Goal: Task Accomplishment & Management: Manage account settings

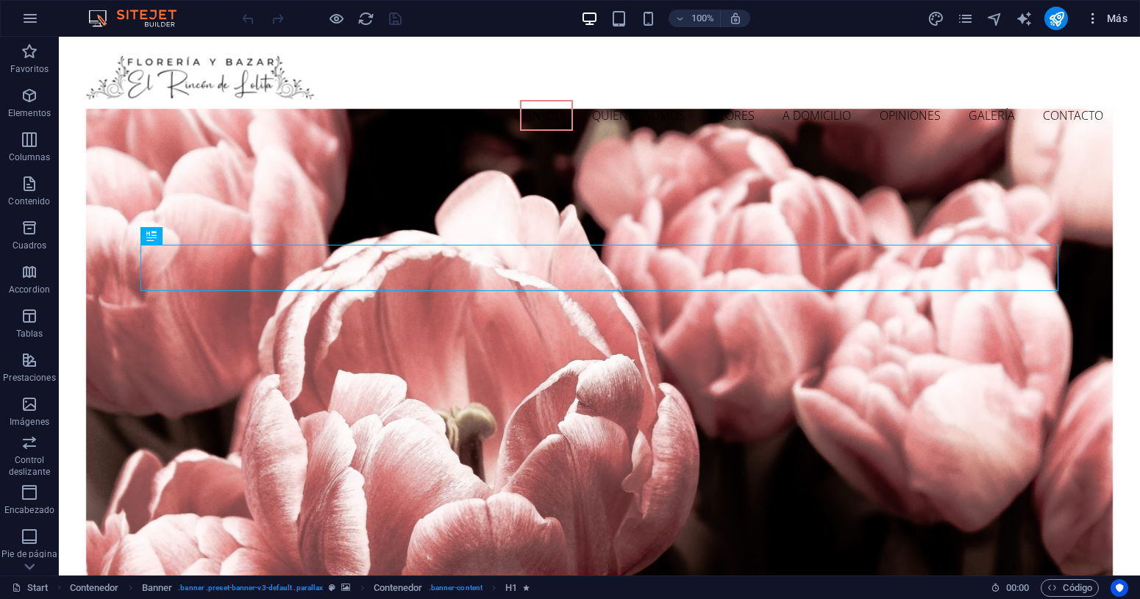
click at [1120, 23] on span "Más" at bounding box center [1106, 18] width 42 height 15
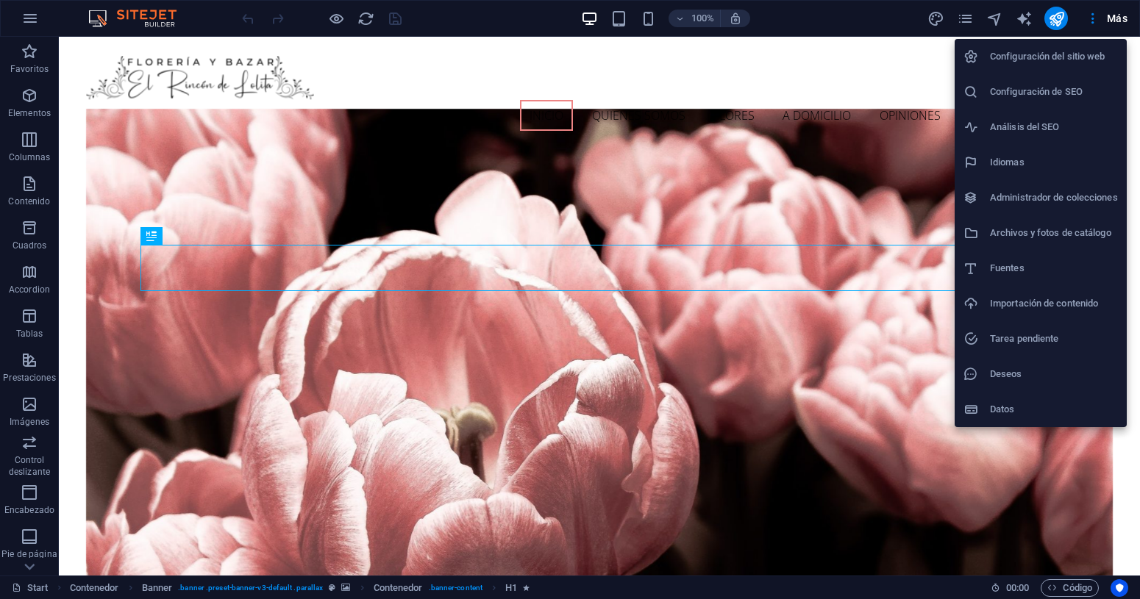
click at [1002, 413] on h6 "Datos" at bounding box center [1054, 410] width 128 height 18
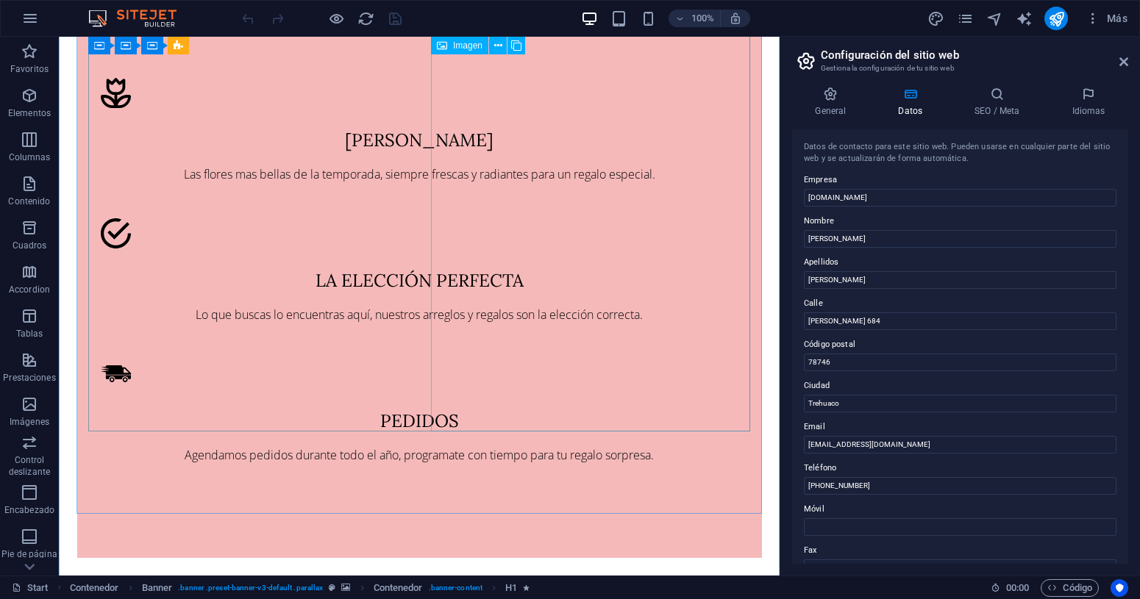
scroll to position [1186, 0]
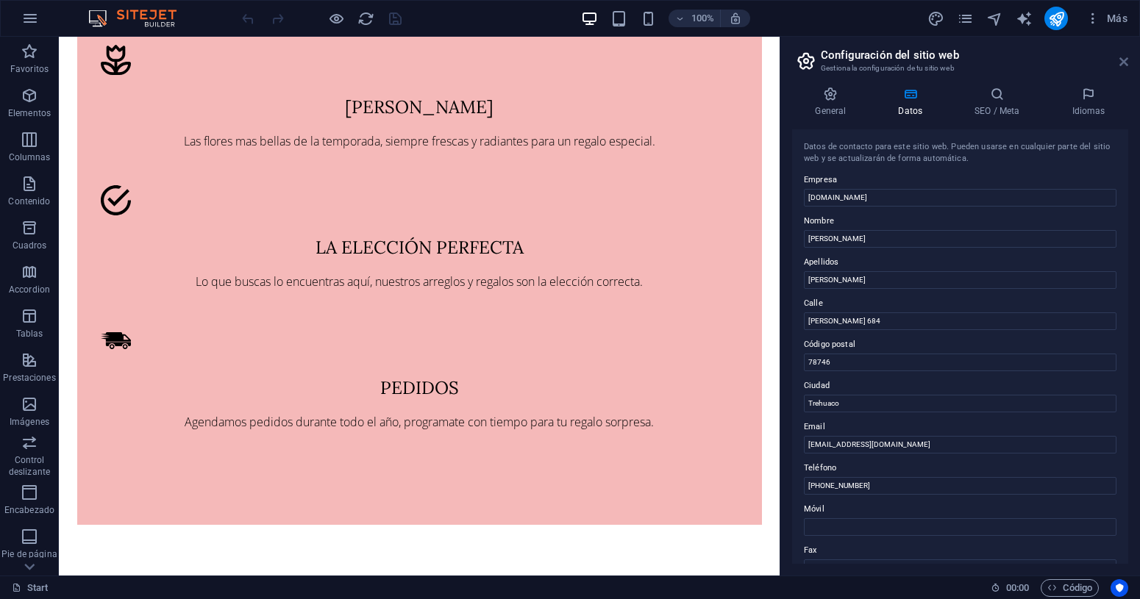
click at [1122, 60] on icon at bounding box center [1123, 62] width 9 height 12
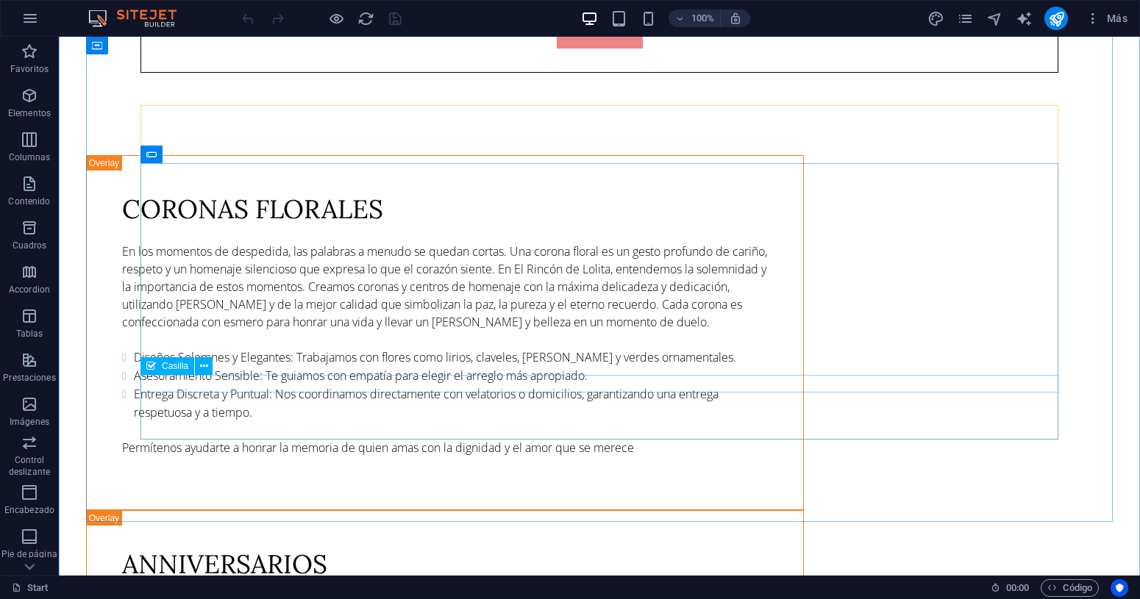
scroll to position [5734, 0]
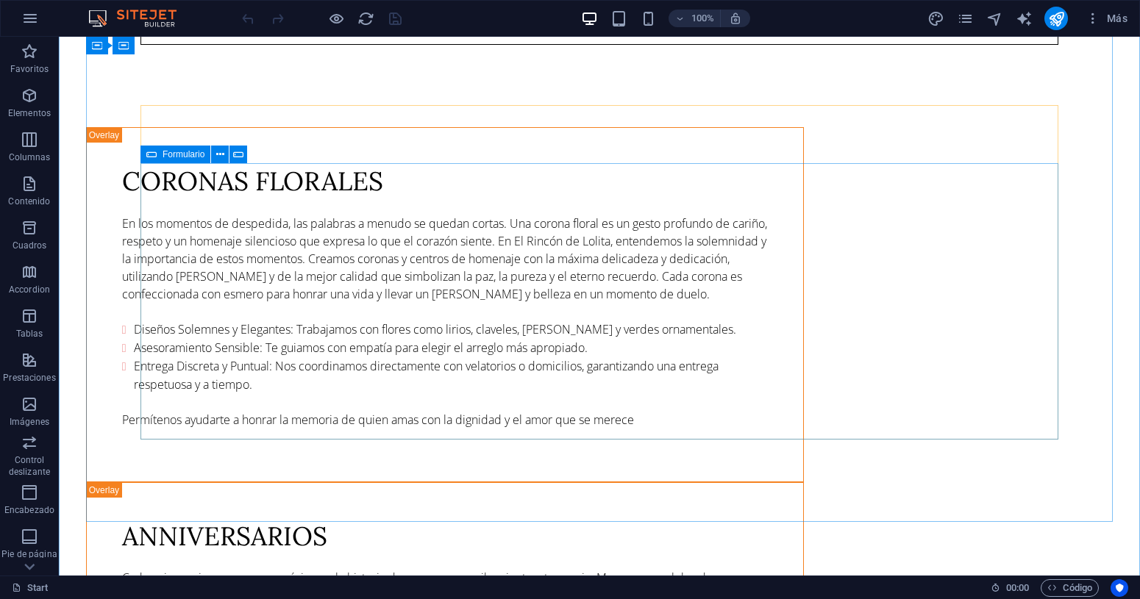
click at [150, 154] on icon at bounding box center [151, 155] width 10 height 18
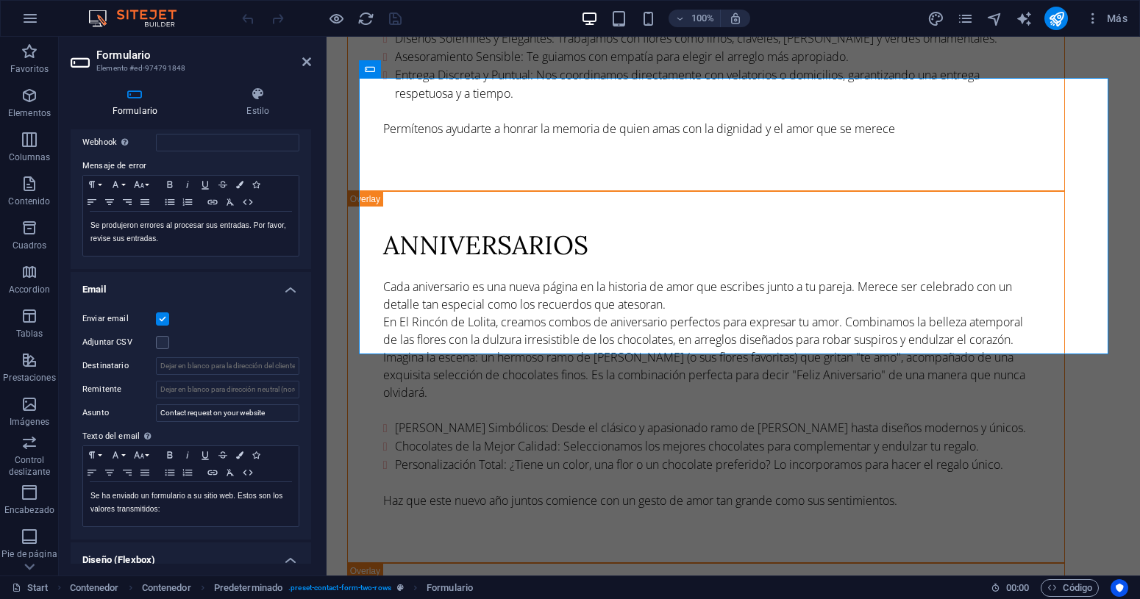
scroll to position [244, 0]
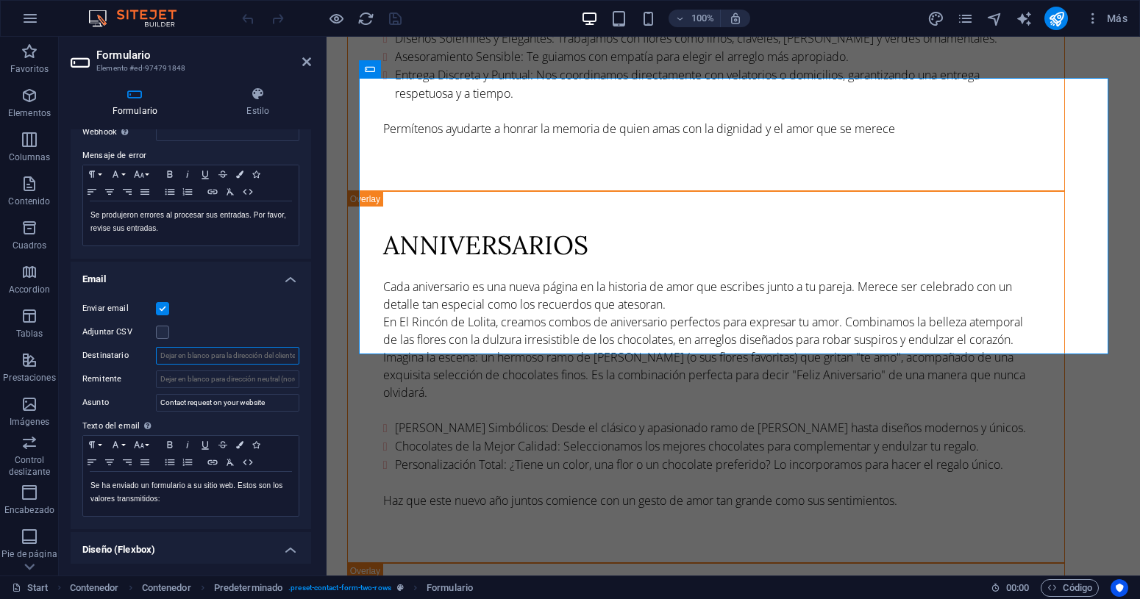
click at [178, 360] on input "Destinatario" at bounding box center [227, 356] width 143 height 18
paste input "[EMAIL_ADDRESS][DOMAIN_NAME]"
type input "[EMAIL_ADDRESS][DOMAIN_NAME]"
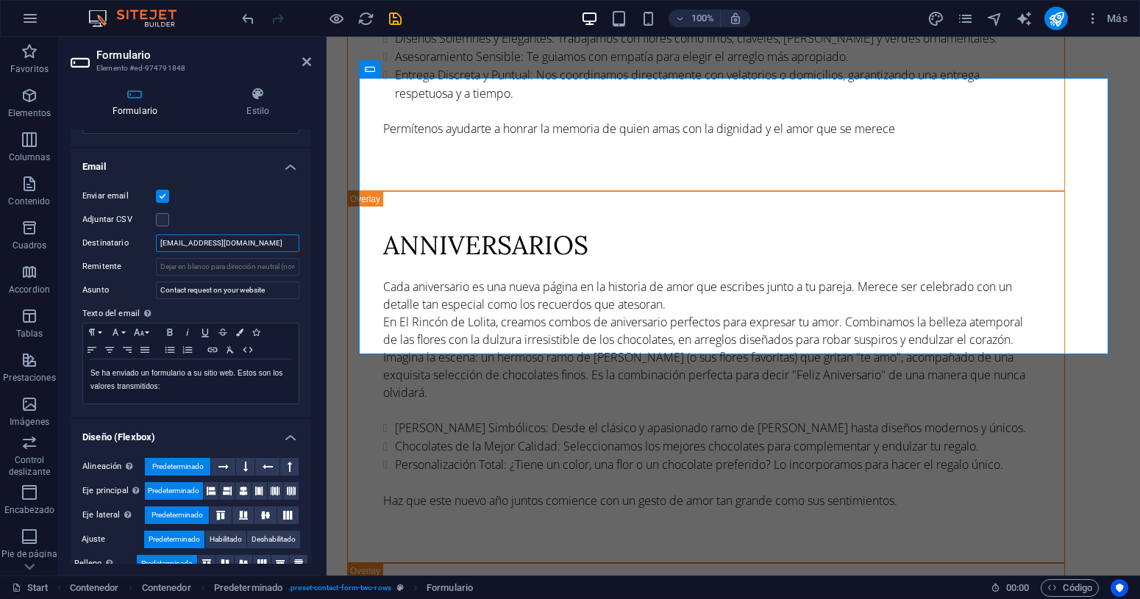
scroll to position [377, 0]
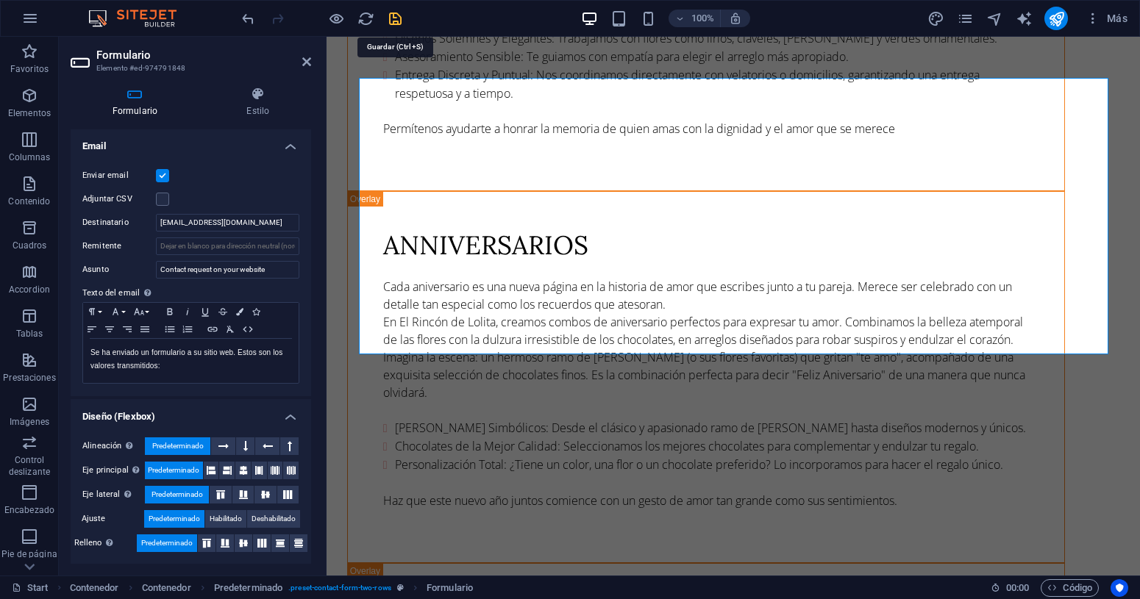
click at [398, 21] on icon "save" at bounding box center [395, 18] width 17 height 17
checkbox input "false"
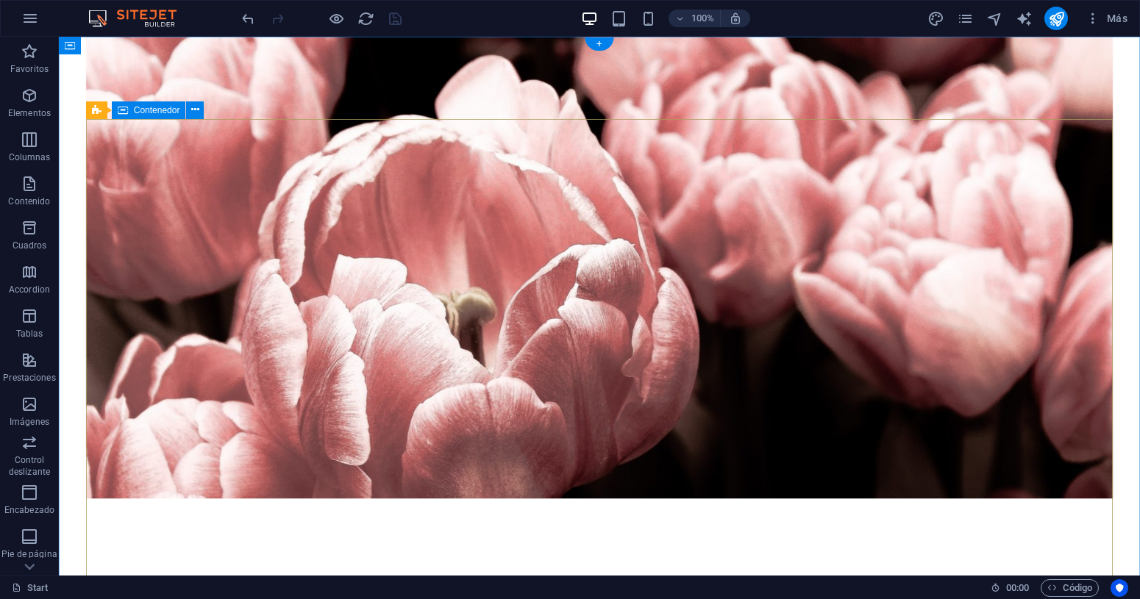
scroll to position [0, 0]
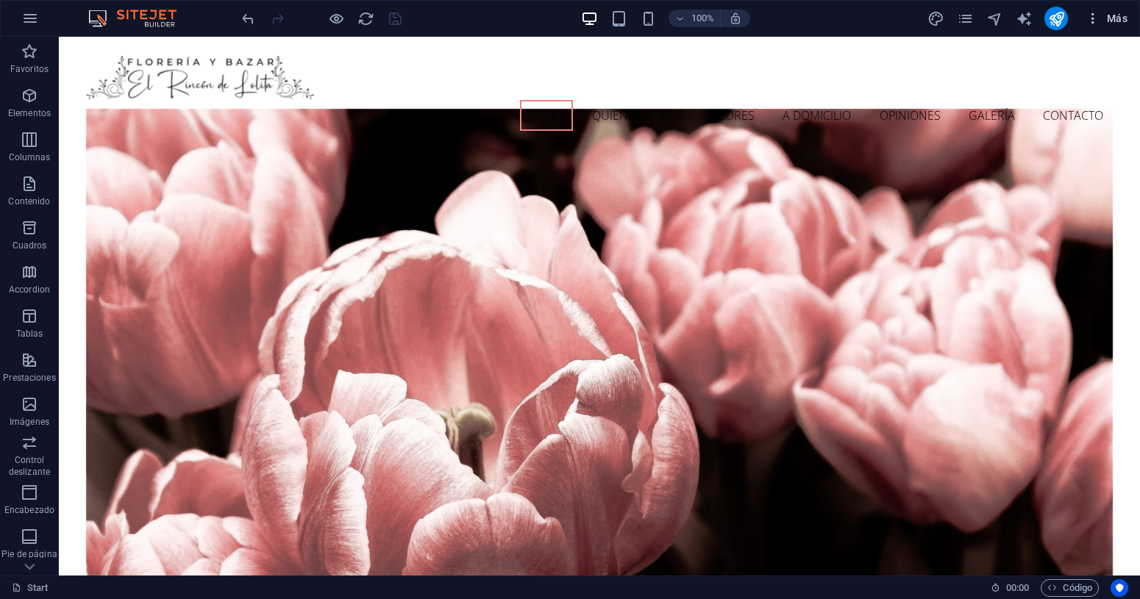
click at [1115, 21] on span "Más" at bounding box center [1106, 18] width 42 height 15
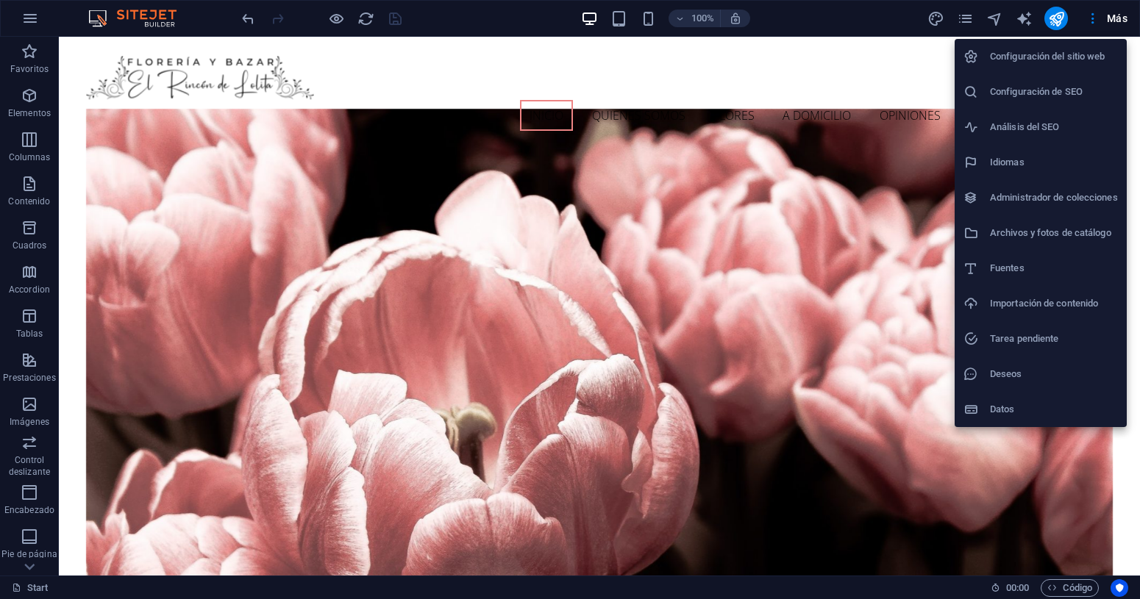
click at [1000, 405] on h6 "Datos" at bounding box center [1054, 410] width 128 height 18
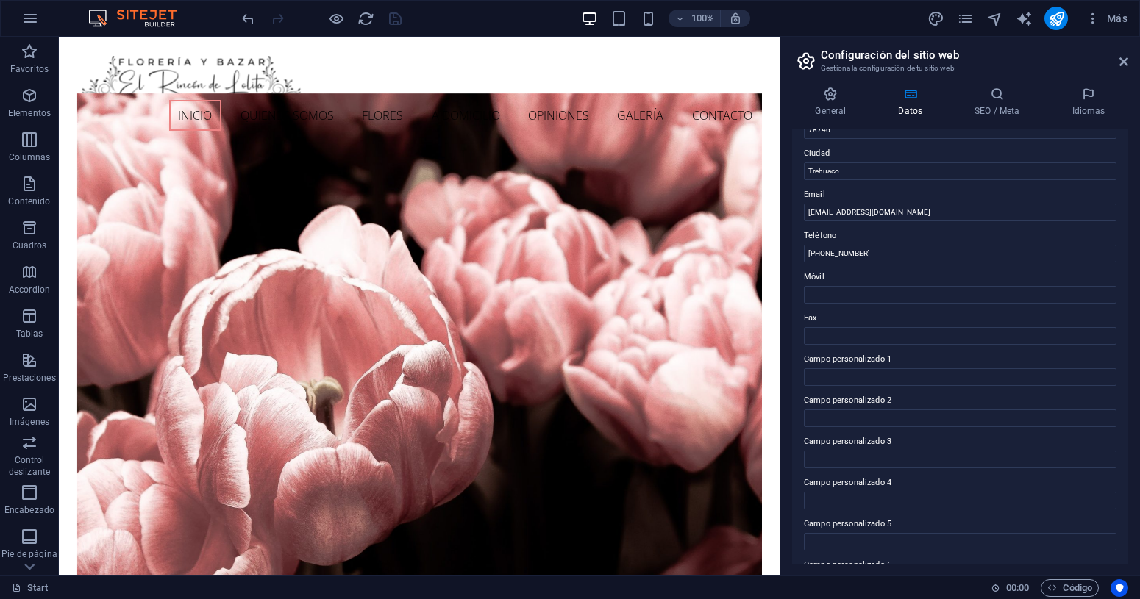
scroll to position [271, 0]
click at [834, 96] on icon at bounding box center [830, 94] width 77 height 15
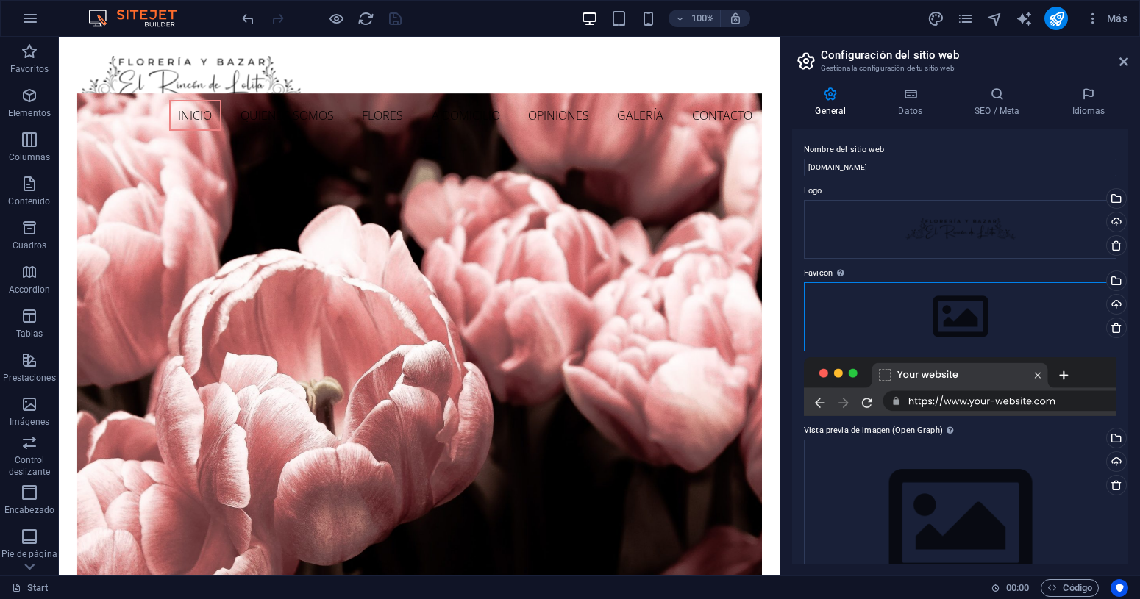
click at [956, 311] on div "Arrastra archivos aquí, haz clic para escoger archivos o selecciona archivos de…" at bounding box center [960, 316] width 312 height 69
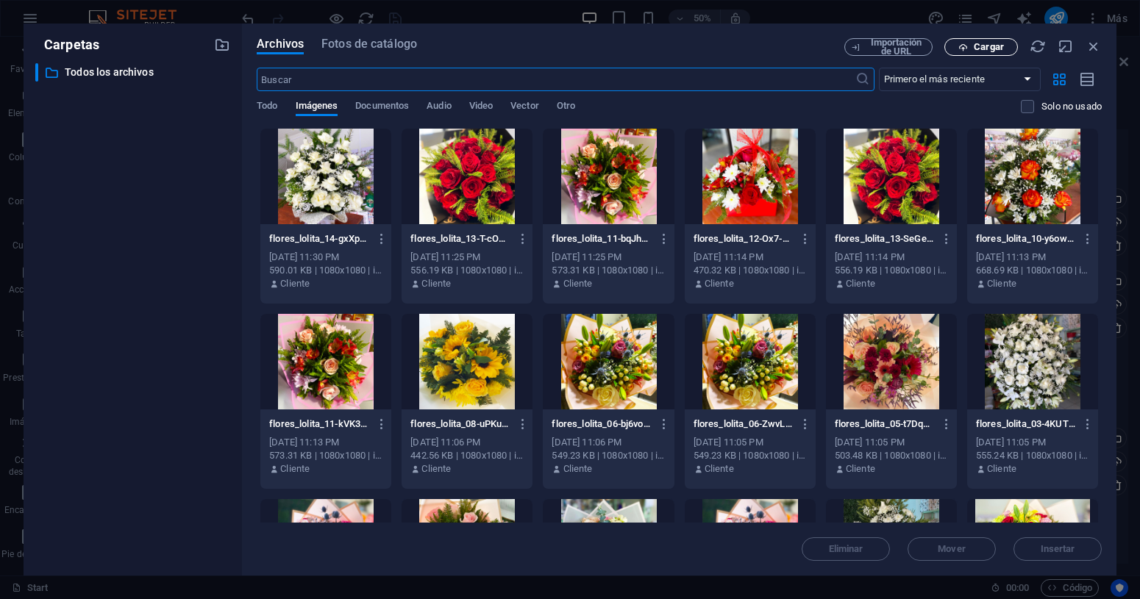
click at [983, 49] on span "Cargar" at bounding box center [988, 47] width 30 height 9
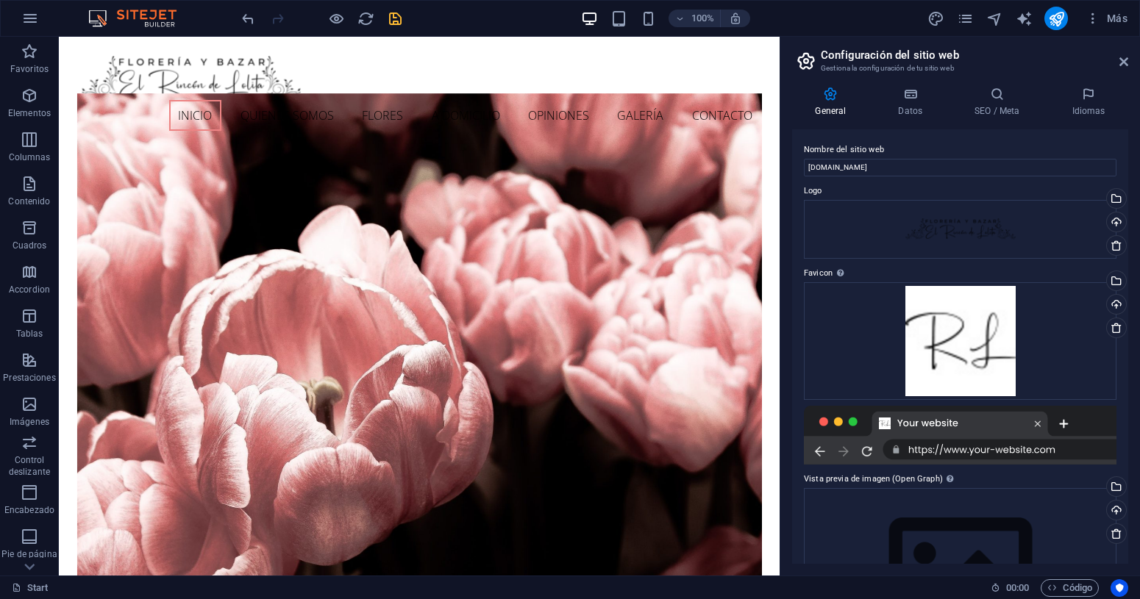
scroll to position [104, 0]
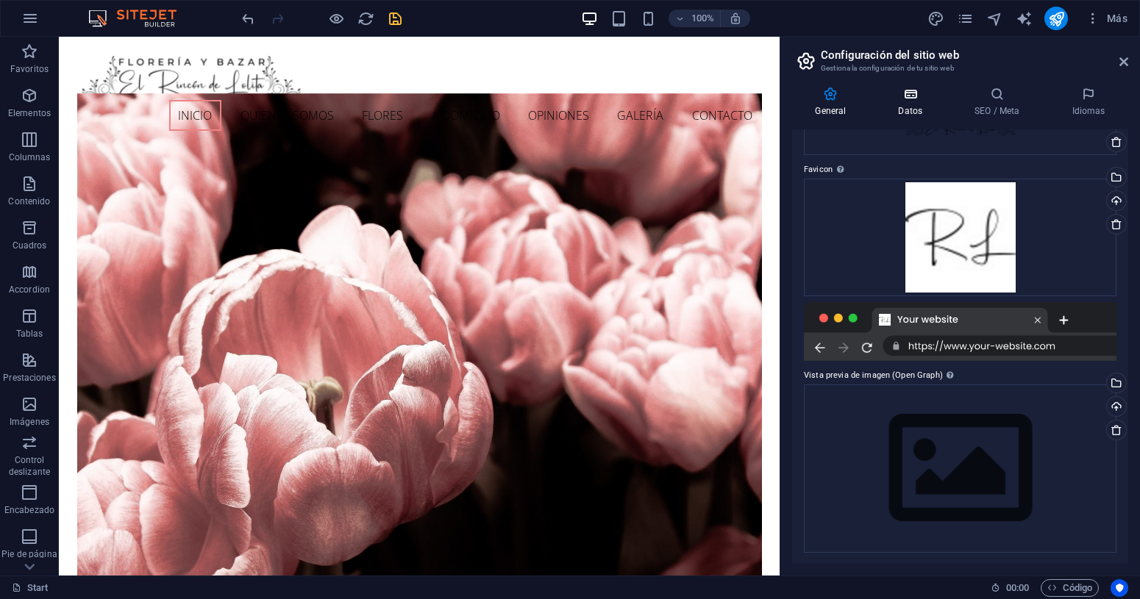
click at [904, 99] on icon at bounding box center [910, 94] width 71 height 15
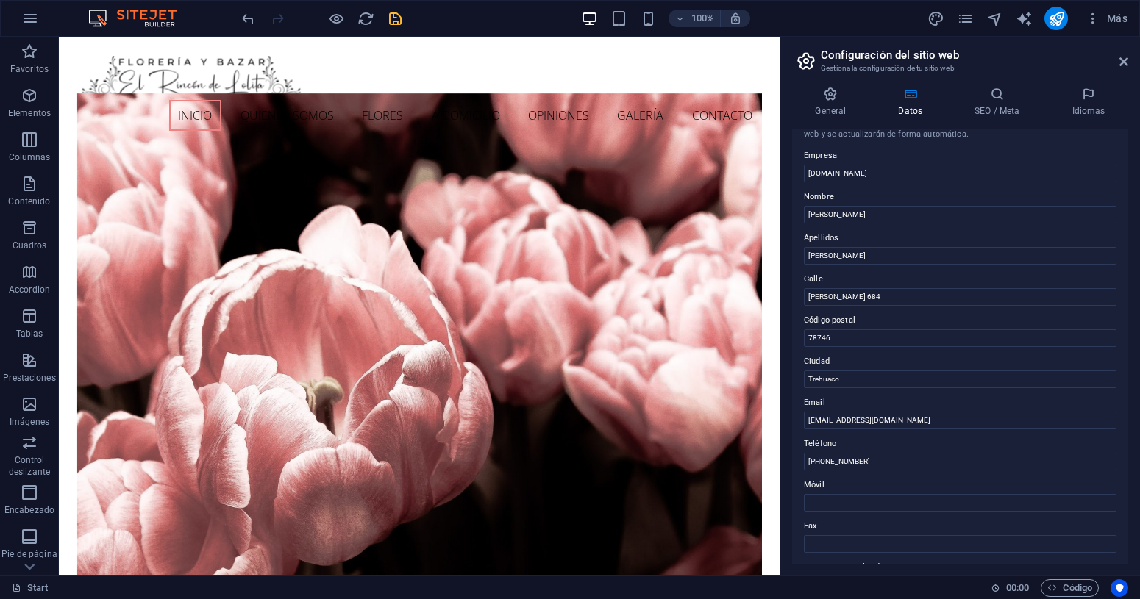
scroll to position [0, 0]
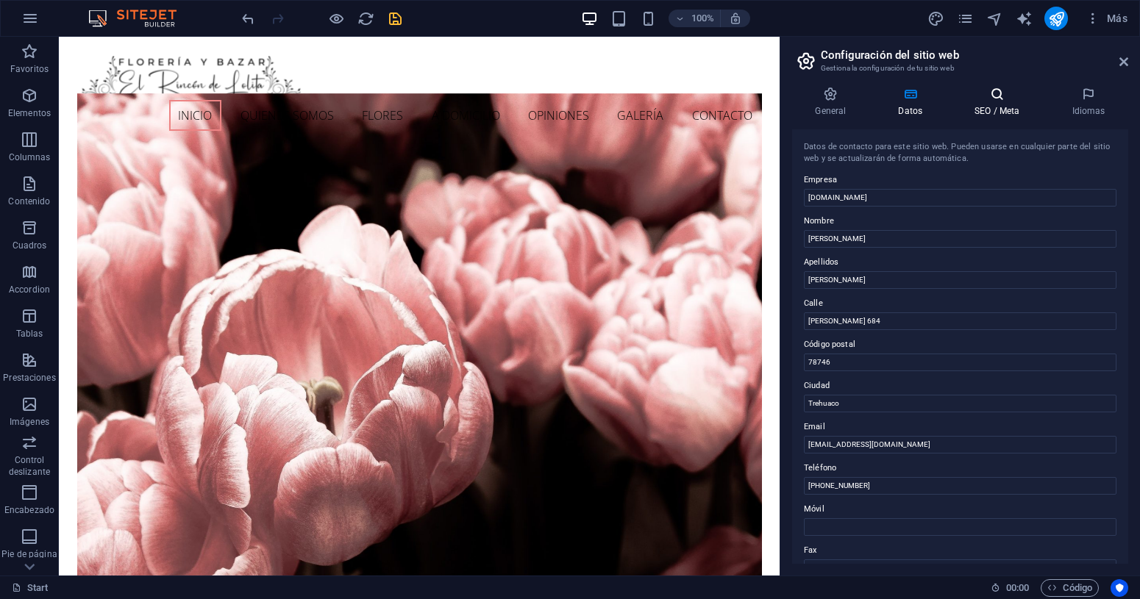
click at [984, 110] on h4 "SEO / Meta" at bounding box center [999, 102] width 97 height 31
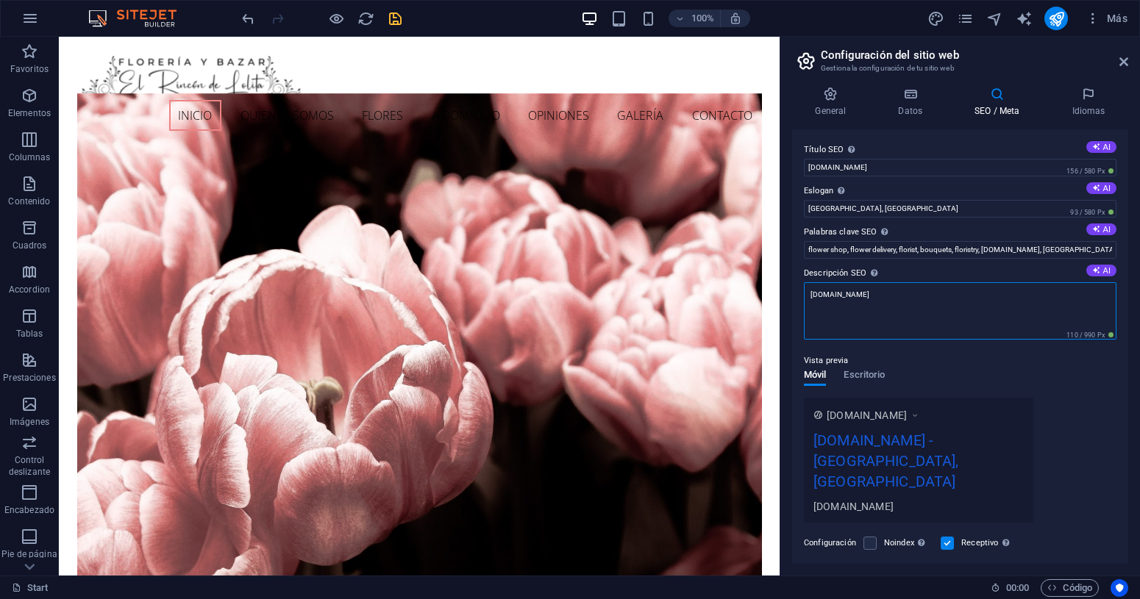
drag, startPoint x: 935, startPoint y: 334, endPoint x: 774, endPoint y: 288, distance: 167.3
click at [1096, 271] on icon at bounding box center [1096, 270] width 8 height 8
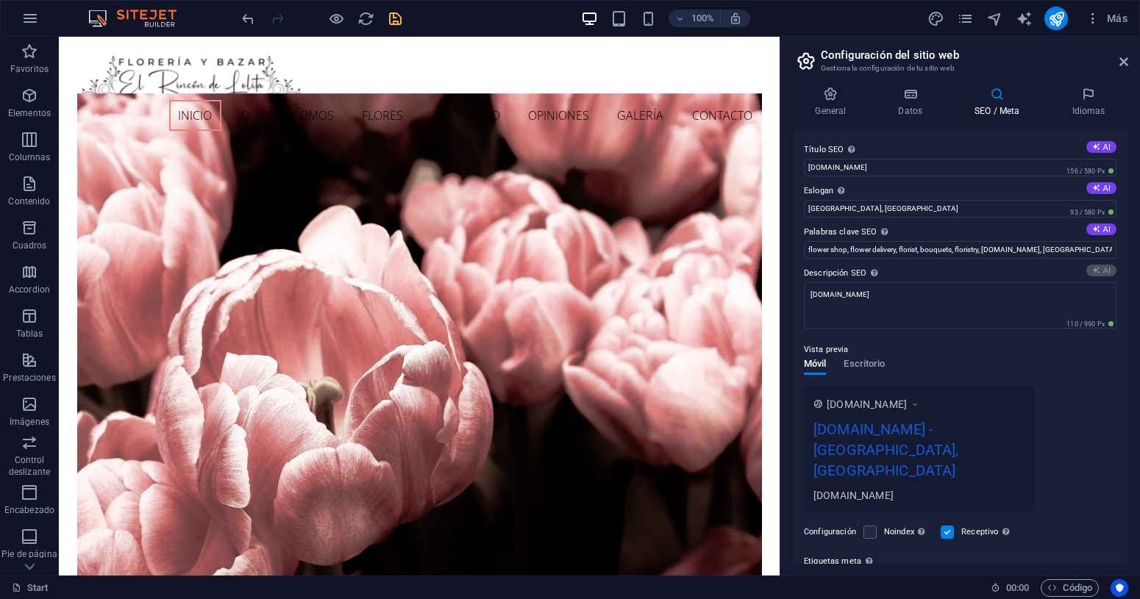
type textarea "Descubre El Rincón de Lolita en [GEOGRAPHIC_DATA]: [PERSON_NAME] y regalos únic…"
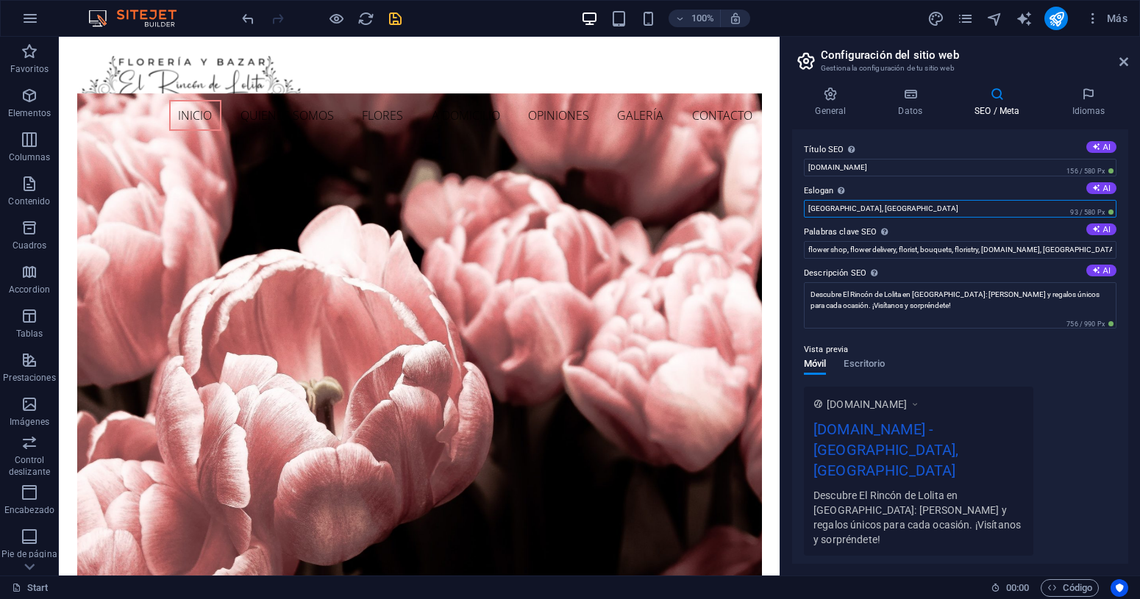
drag, startPoint x: 942, startPoint y: 244, endPoint x: 767, endPoint y: 201, distance: 180.3
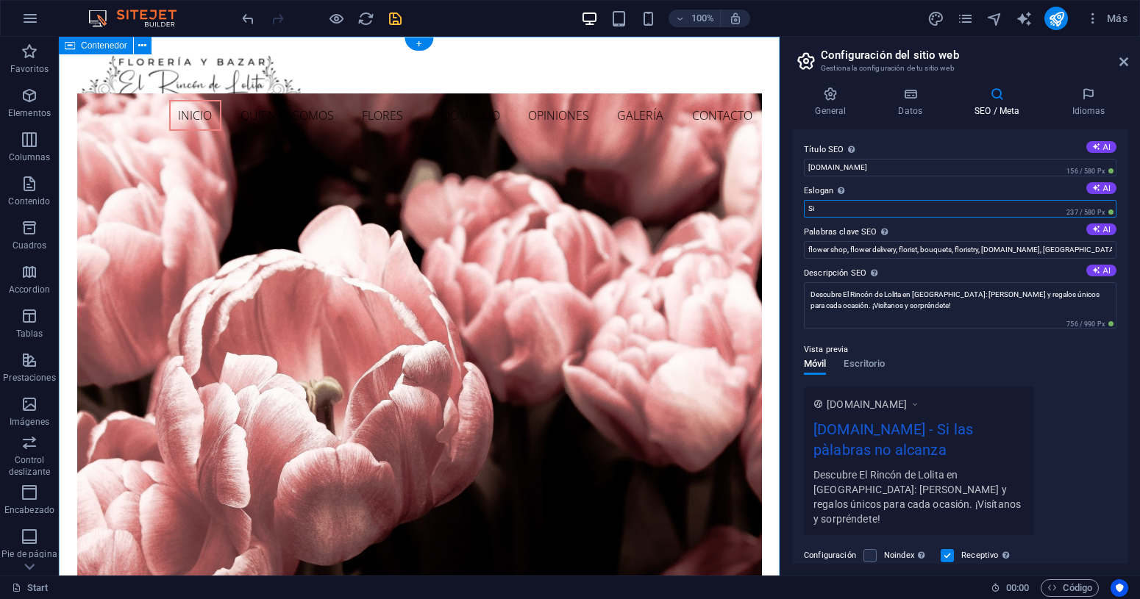
type input "S"
type input "expresalo con [PERSON_NAME]!"
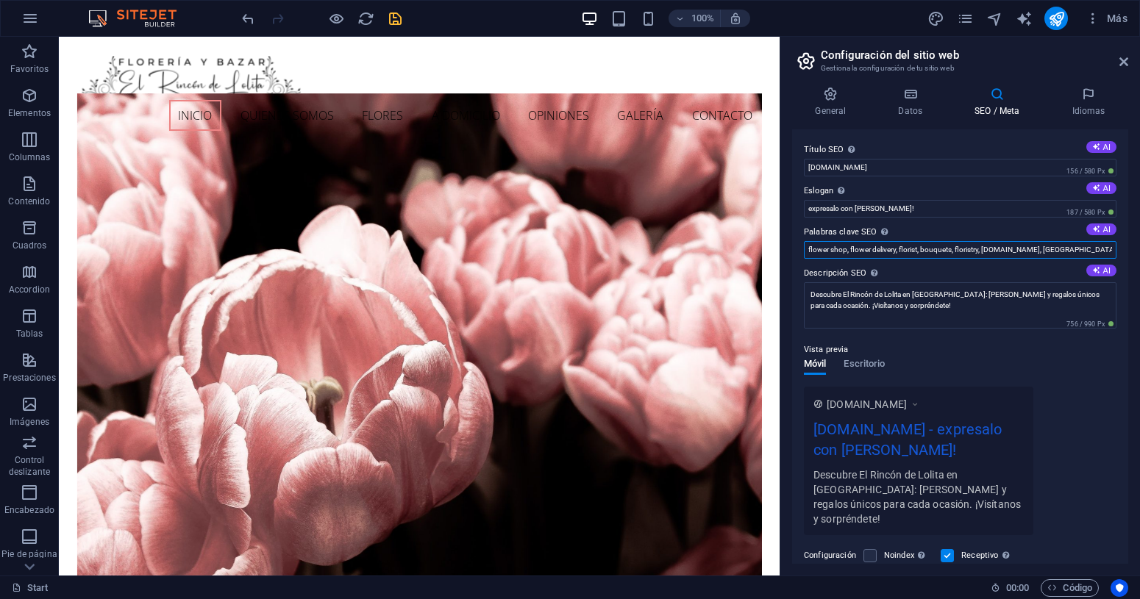
click at [884, 246] on input "flower shop, flower delivery, florist, bouquets, floristry, [DOMAIN_NAME], [GEO…" at bounding box center [960, 250] width 312 height 18
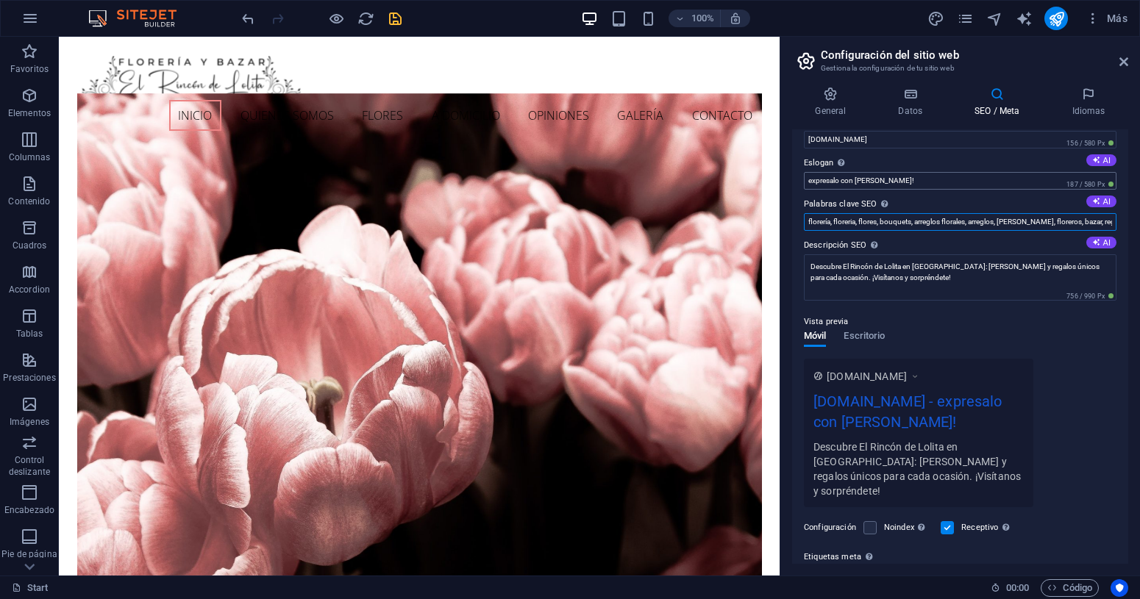
type input "florería, floreria, flores, bouquets, arreglos florales, arreglos, [PERSON_NAME…"
drag, startPoint x: 898, startPoint y: 212, endPoint x: 766, endPoint y: 164, distance: 140.3
drag, startPoint x: 840, startPoint y: 178, endPoint x: 804, endPoint y: 184, distance: 36.5
click at [804, 184] on input "expresalo con [PERSON_NAME]!" at bounding box center [960, 181] width 312 height 18
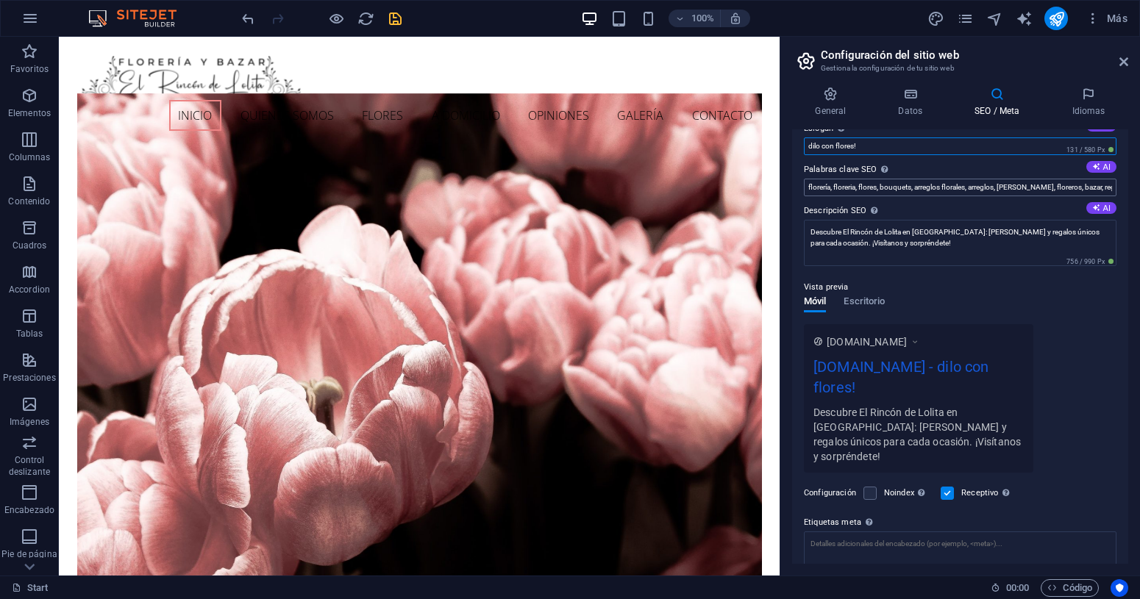
scroll to position [0, 0]
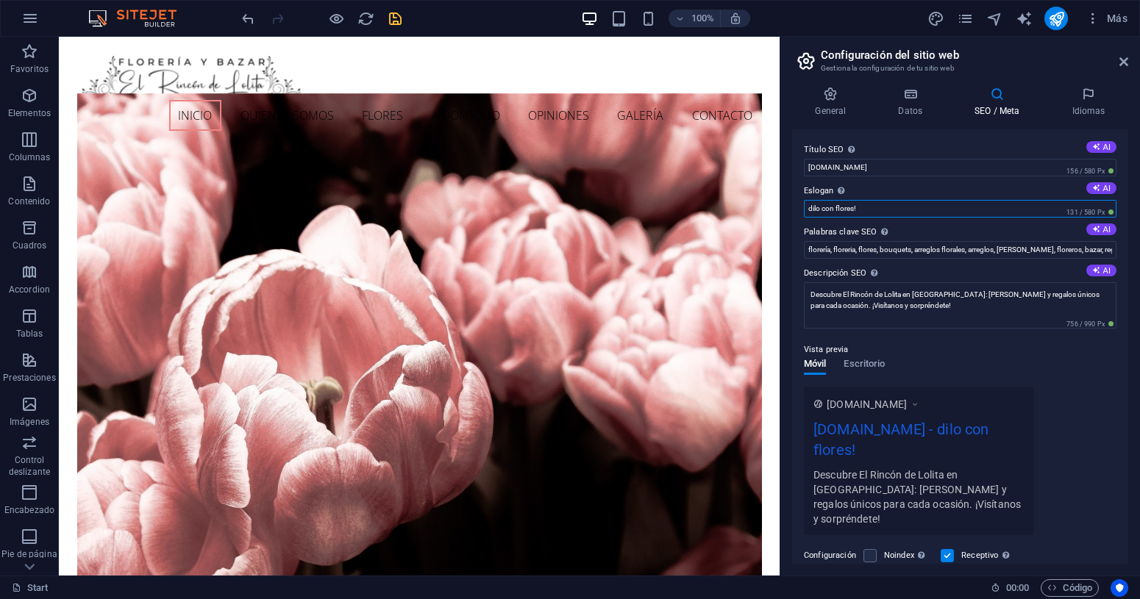
click at [810, 204] on input "dilo con flores!" at bounding box center [960, 209] width 312 height 18
type input "Dilo con flores!"
click at [391, 27] on div at bounding box center [321, 19] width 165 height 24
click at [394, 18] on icon "save" at bounding box center [395, 18] width 17 height 17
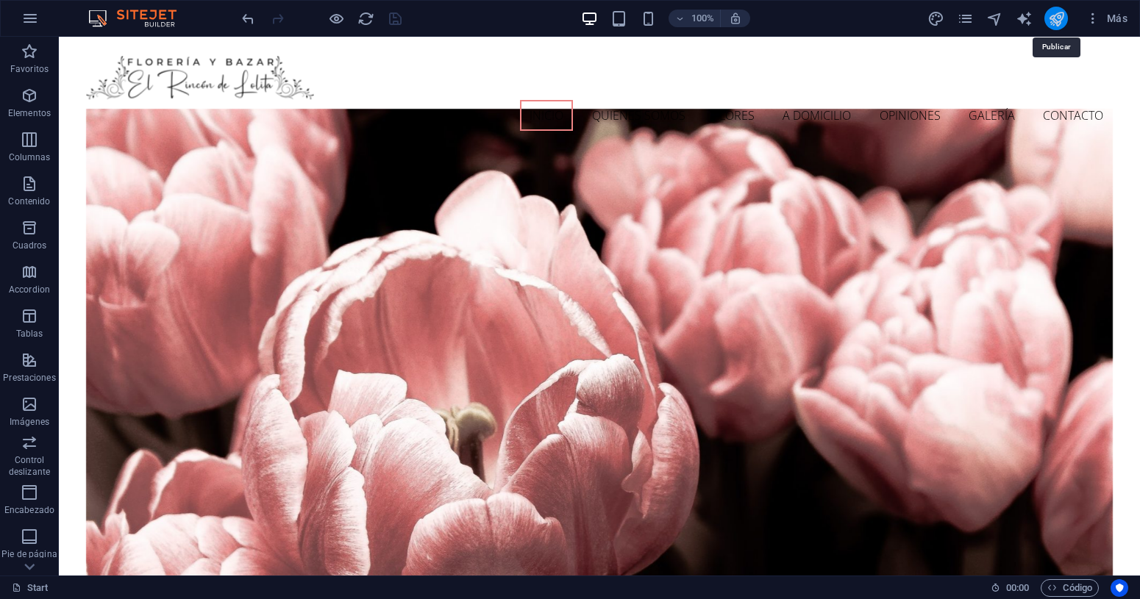
click at [1062, 19] on icon "publish" at bounding box center [1056, 18] width 17 height 17
